Goal: Task Accomplishment & Management: Complete application form

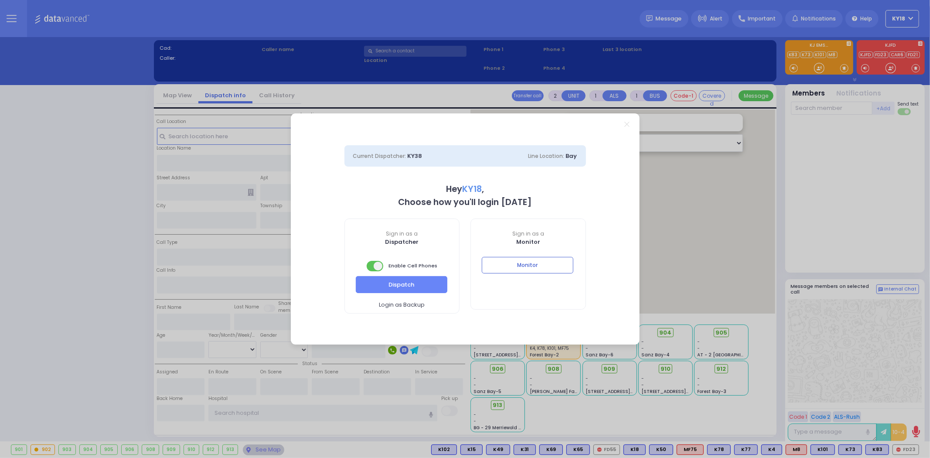
select select "4"
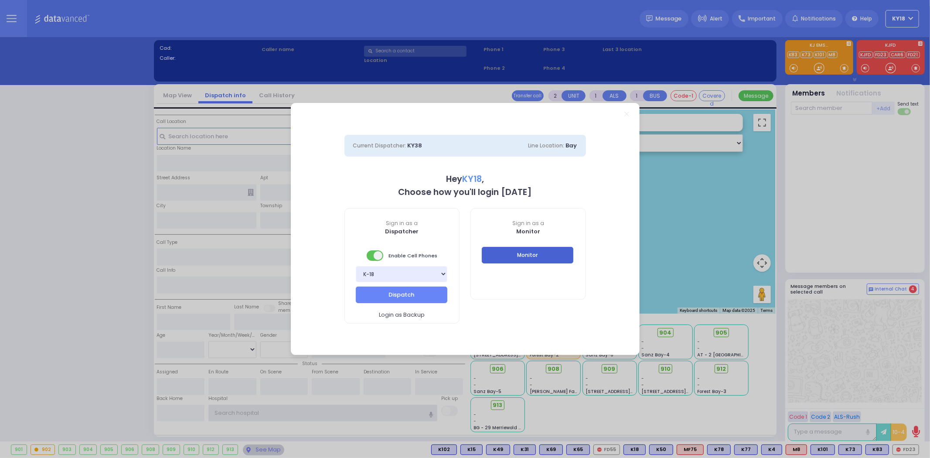
type input "ky18"
click at [555, 253] on button "Monitor" at bounding box center [528, 255] width 92 height 17
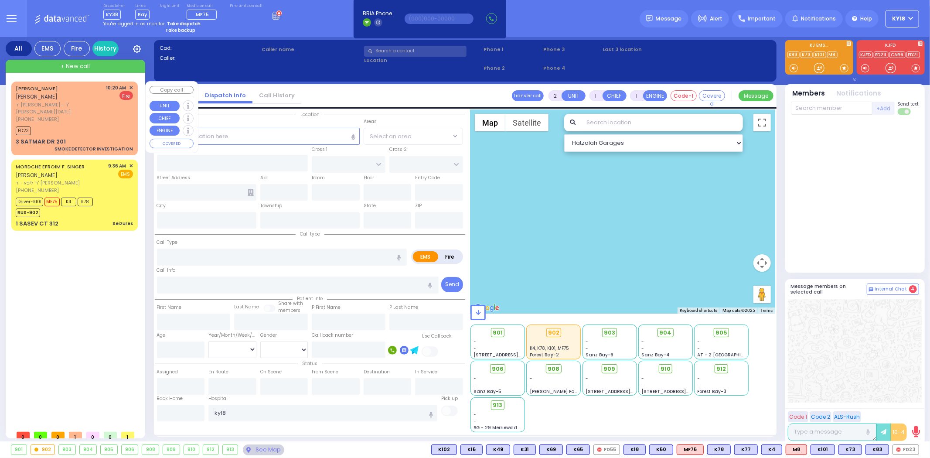
click at [128, 124] on div "FD23" at bounding box center [74, 129] width 117 height 11
select select
type input "SMOKE DETECTOR INVESTIGATION"
radio input "false"
radio input "true"
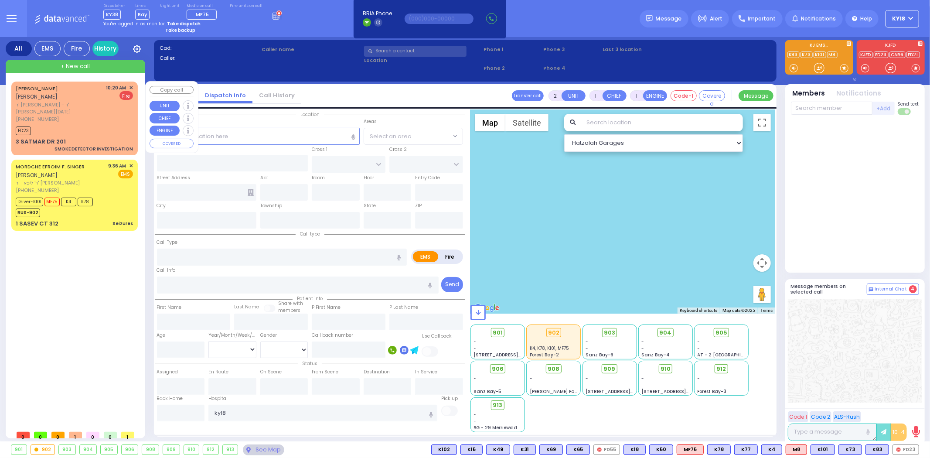
type input "[PERSON_NAME]"
select select
type input "10:20"
type input "10:22"
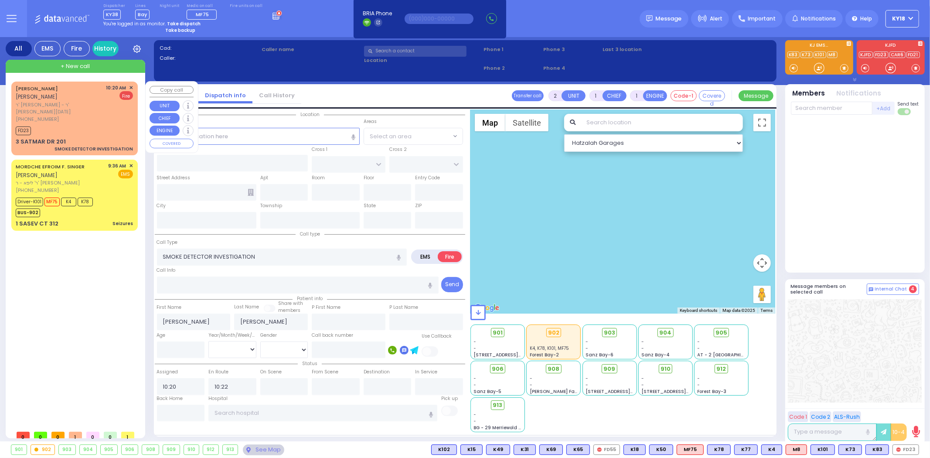
select select "Hatzalah Garages"
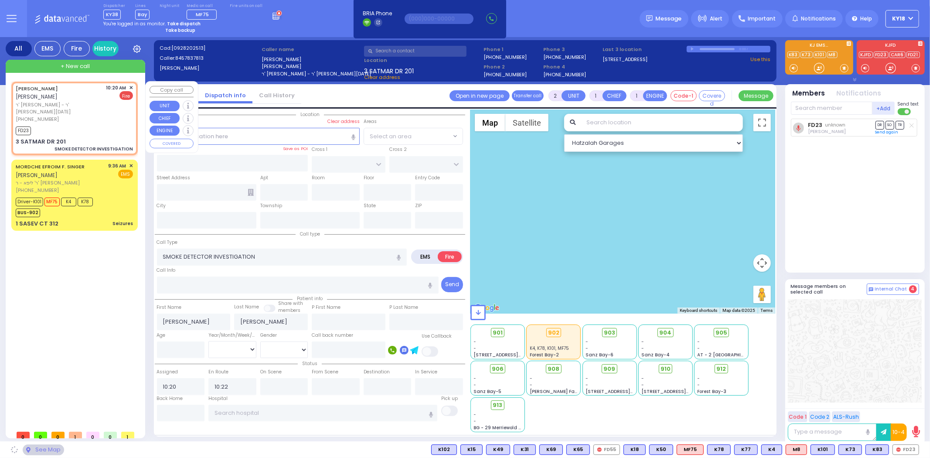
type input "ACRES RD"
type input "SIGET COURT"
type input "3 SATMAR DR"
type input "201"
type input "Monroe"
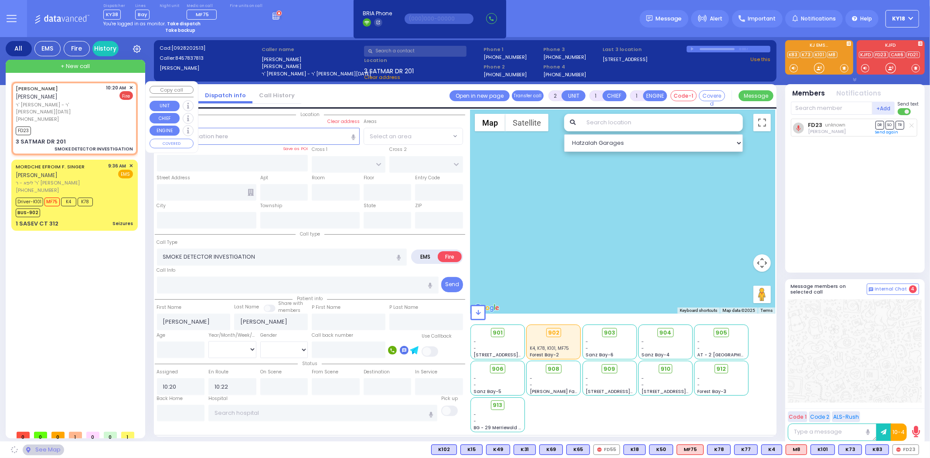
type input "[US_STATE]"
type input "10950"
select select "PALM TREE"
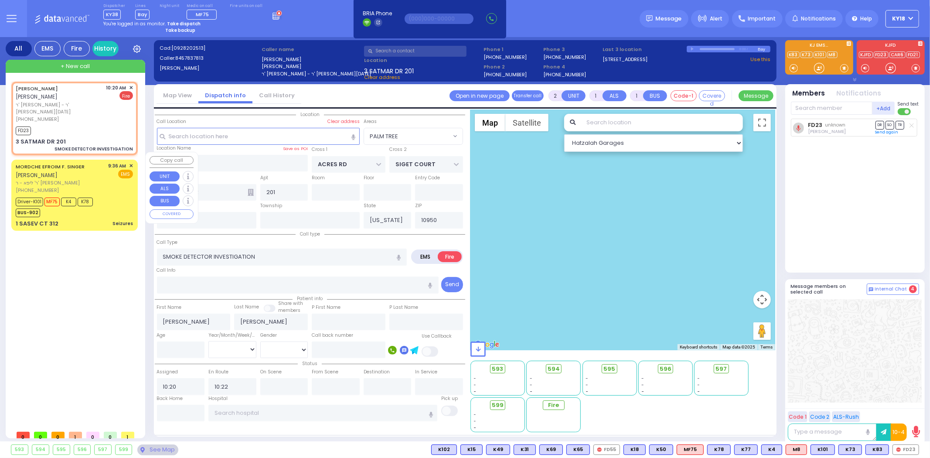
click at [123, 195] on div "Driver-K101 MF75 K4 K78 BUS-902" at bounding box center [74, 206] width 117 height 22
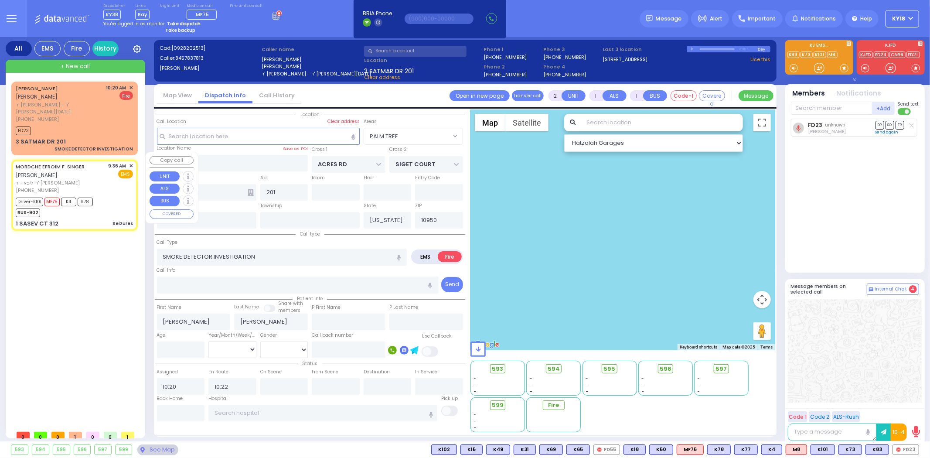
type input "6"
select select
type input "Seizures"
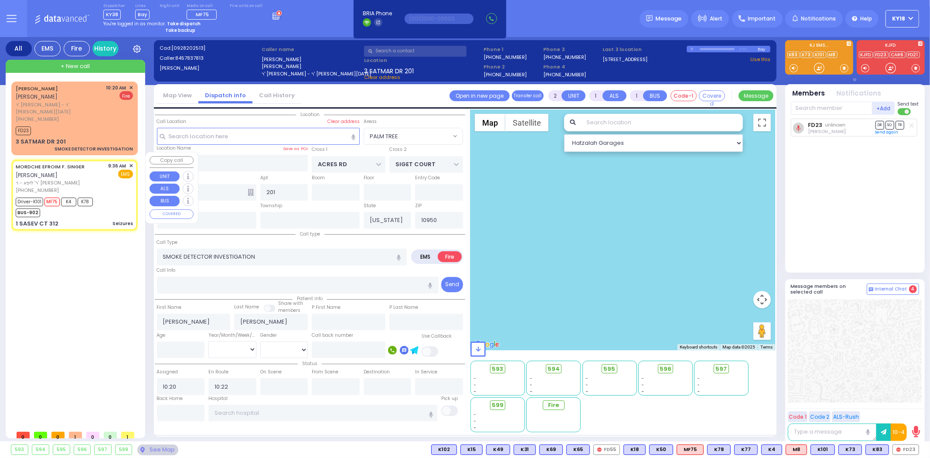
radio input "true"
type input "[PERSON_NAME] F."
type input "SINGER"
type input "[PERSON_NAME]"
type input "Singer"
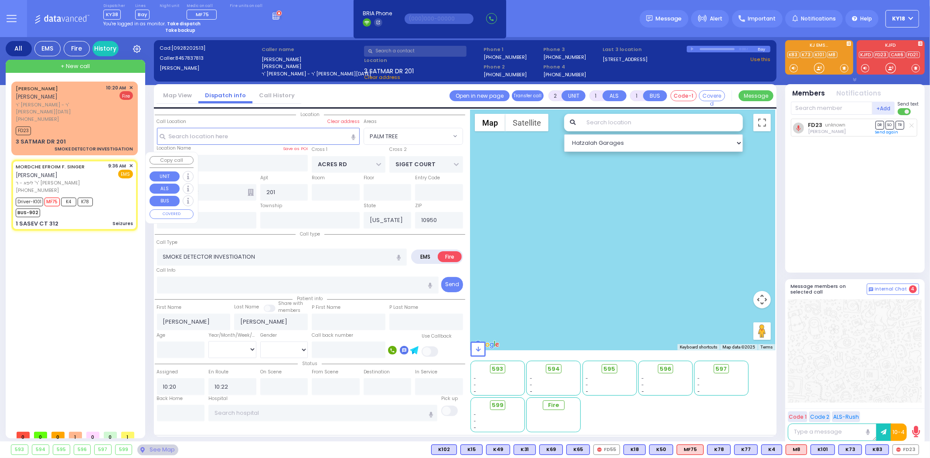
type input "3"
select select "Year"
select select "[DEMOGRAPHIC_DATA]"
type input "09:36"
type input "09:39"
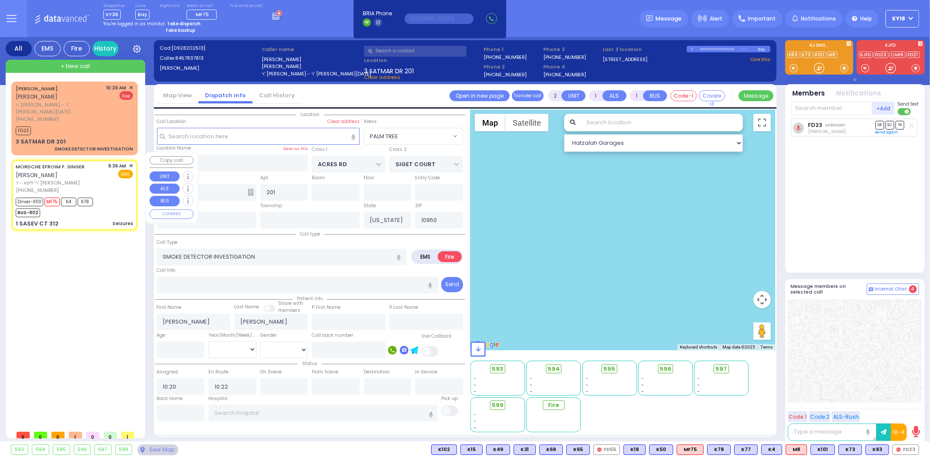
type input "09:40"
type input "10:03"
type input "[US_STATE][GEOGRAPHIC_DATA]- [GEOGRAPHIC_DATA] [STREET_ADDRESS][US_STATE]"
type input "[GEOGRAPHIC_DATA]"
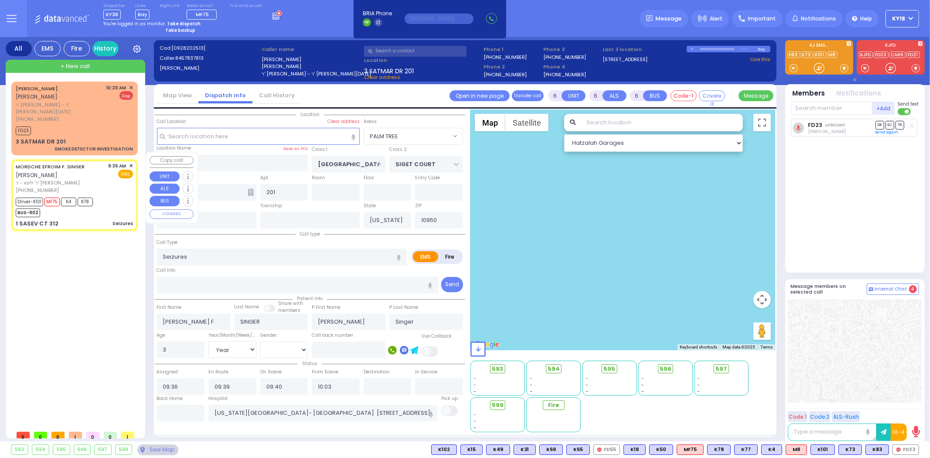
type input "1 SASEV CT"
type input "312"
type input "[PERSON_NAME]"
select select "[GEOGRAPHIC_DATA]"
select select "Hatzalah Garages"
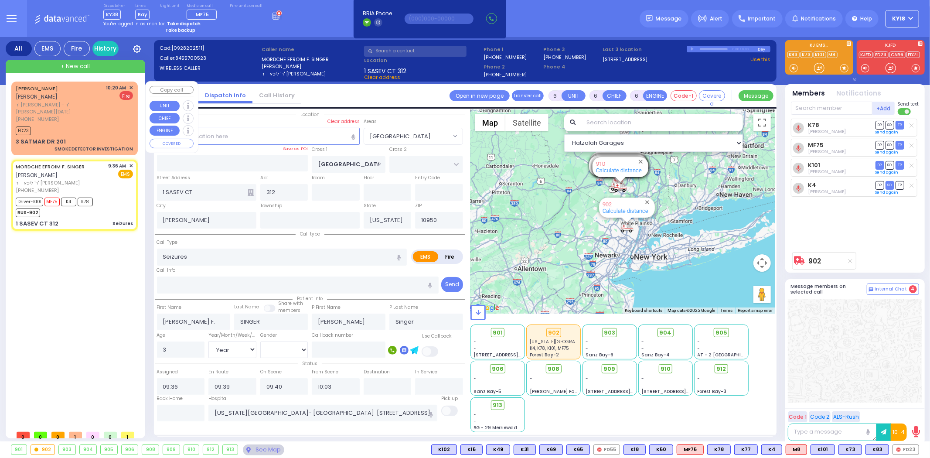
click at [103, 124] on div "FD23" at bounding box center [74, 129] width 117 height 11
type input "2"
type input "1"
select select
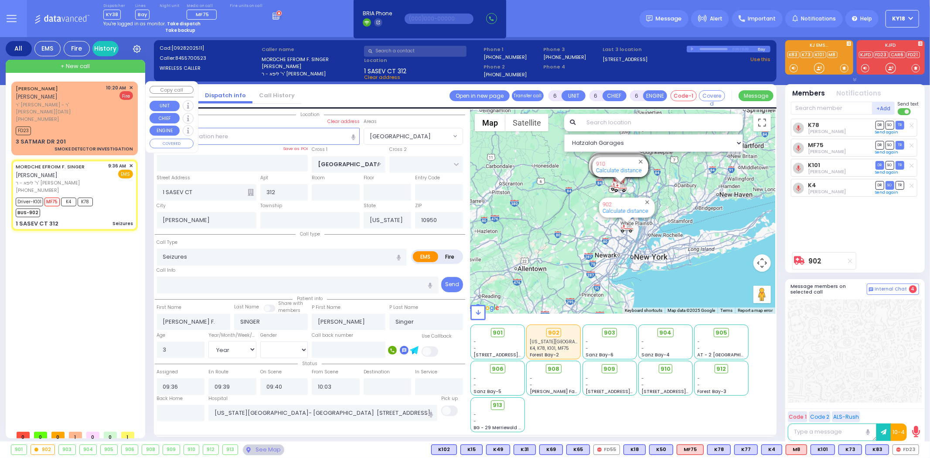
type input "SMOKE DETECTOR INVESTIGATION"
radio input "false"
radio input "true"
type input "[PERSON_NAME]"
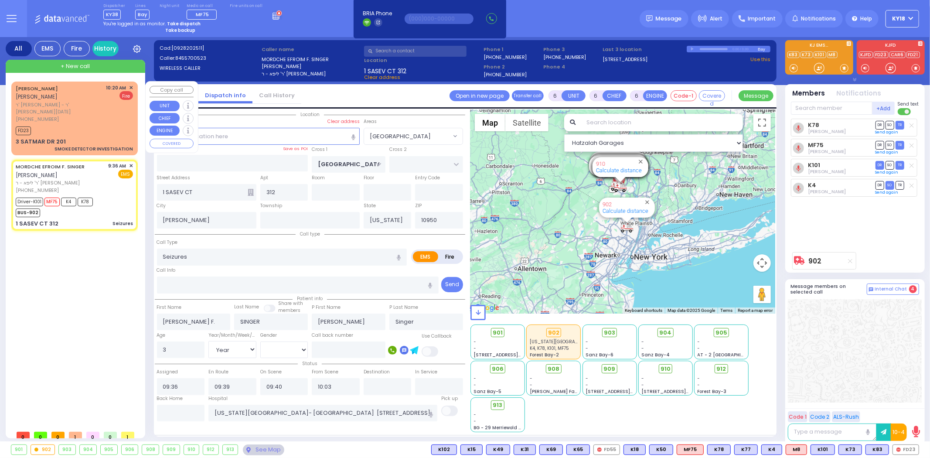
select select
type input "10:20"
type input "10:22"
select select "Hatzalah Garages"
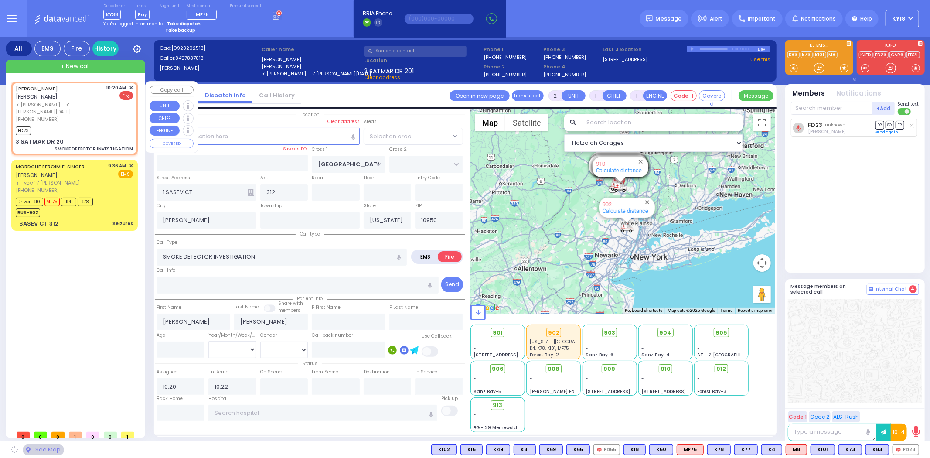
type input "ACRES RD"
type input "SIGET COURT"
type input "3 SATMAR DR"
type input "201"
type input "Monroe"
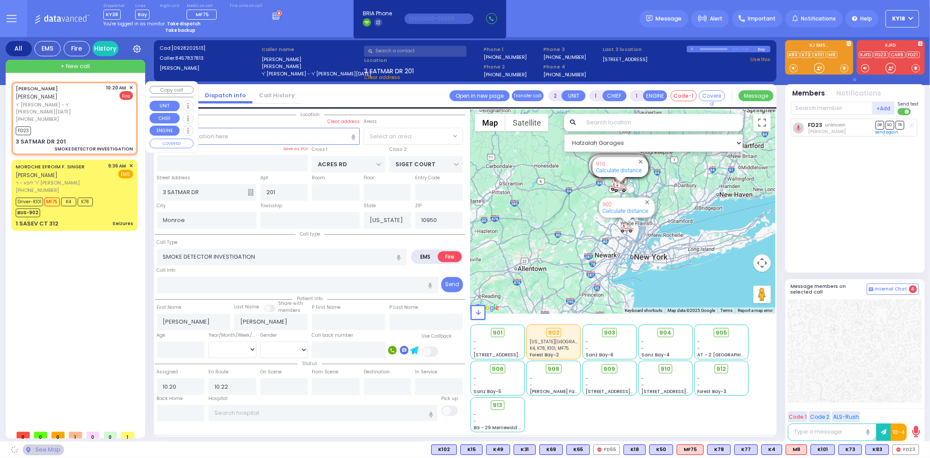
select select "PALM TREE"
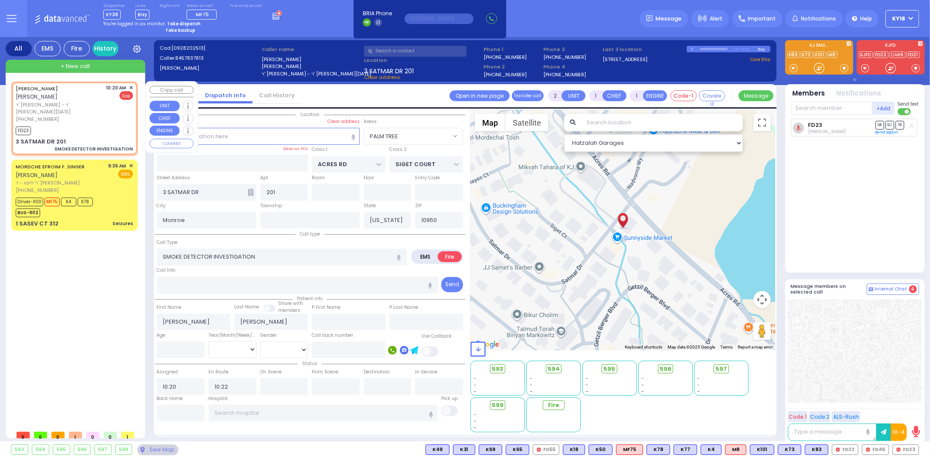
select select
radio input "true"
select select
select select "Hatzalah Garages"
select select "PALM TREE"
